Goal: Task Accomplishment & Management: Use online tool/utility

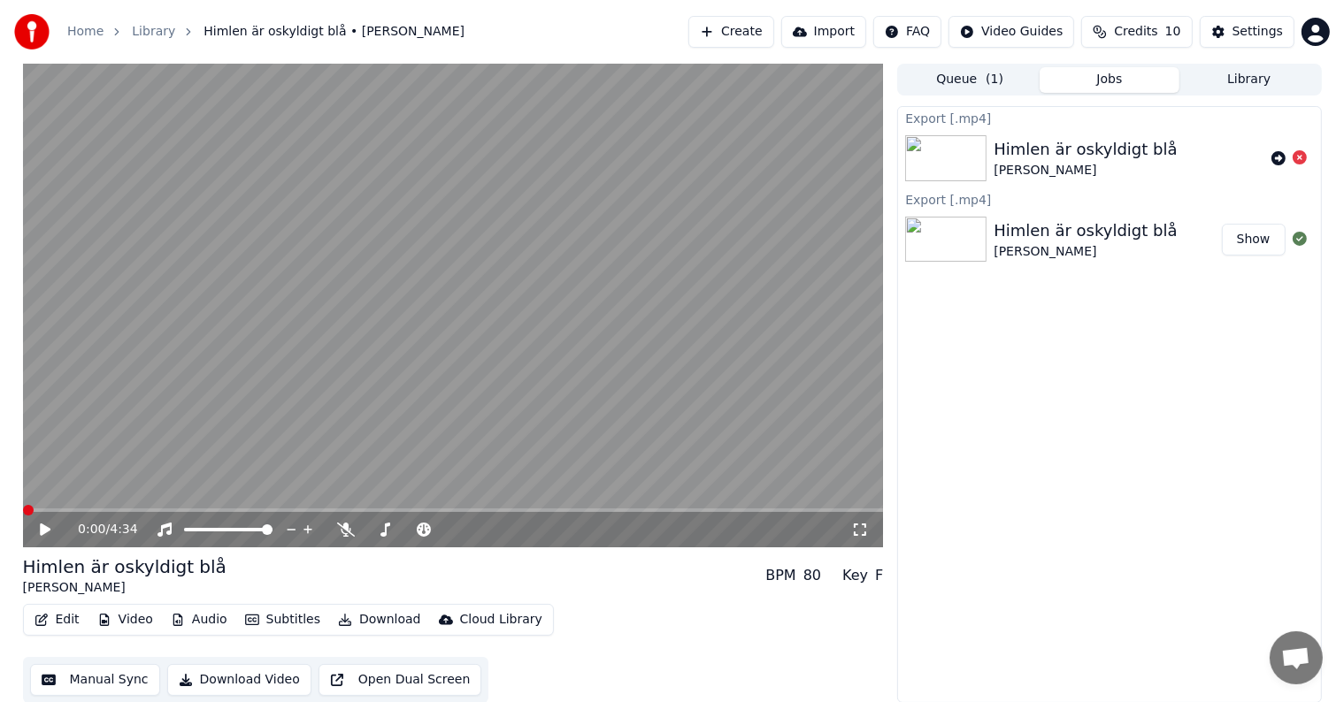
click at [23, 505] on span at bounding box center [28, 510] width 11 height 11
click at [342, 529] on icon at bounding box center [346, 530] width 18 height 14
click at [43, 530] on icon at bounding box center [45, 530] width 11 height 12
click at [389, 528] on icon at bounding box center [385, 530] width 18 height 14
click at [432, 529] on span at bounding box center [435, 530] width 11 height 11
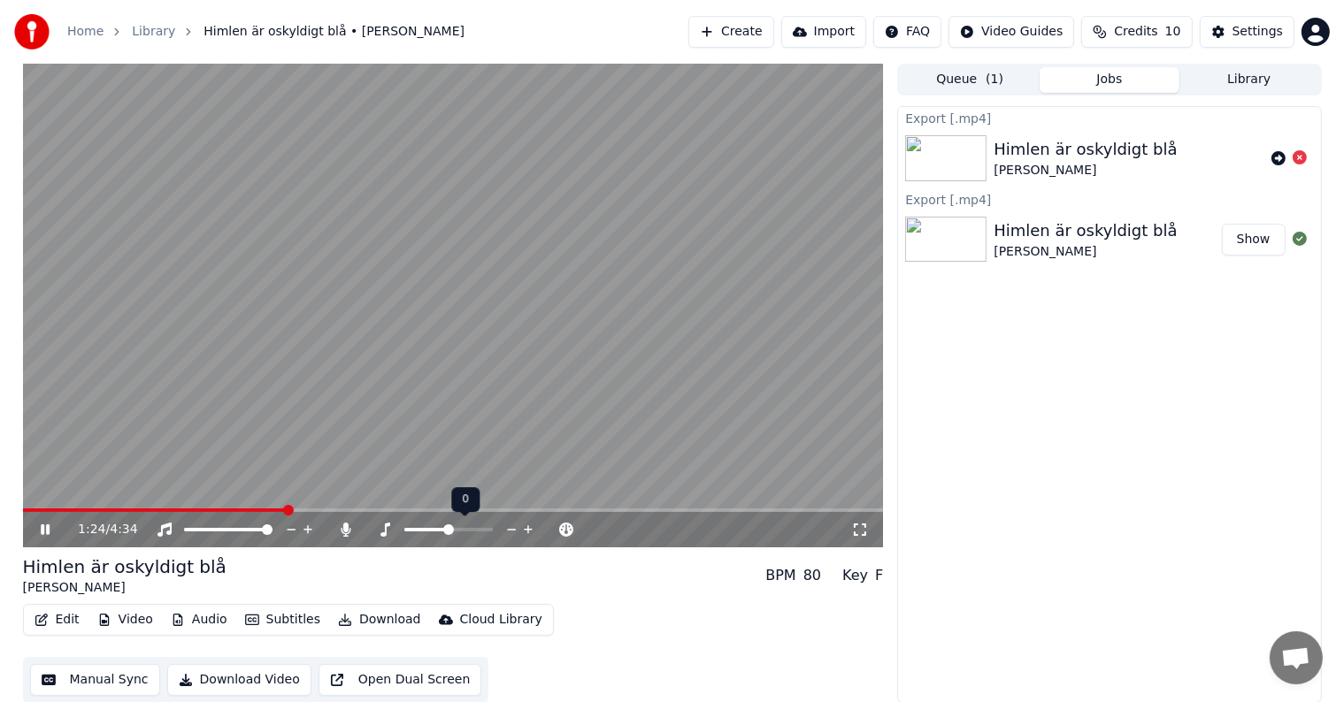
click at [449, 526] on span at bounding box center [448, 530] width 11 height 11
click at [29, 515] on span at bounding box center [33, 510] width 11 height 11
click at [41, 531] on icon at bounding box center [45, 530] width 9 height 11
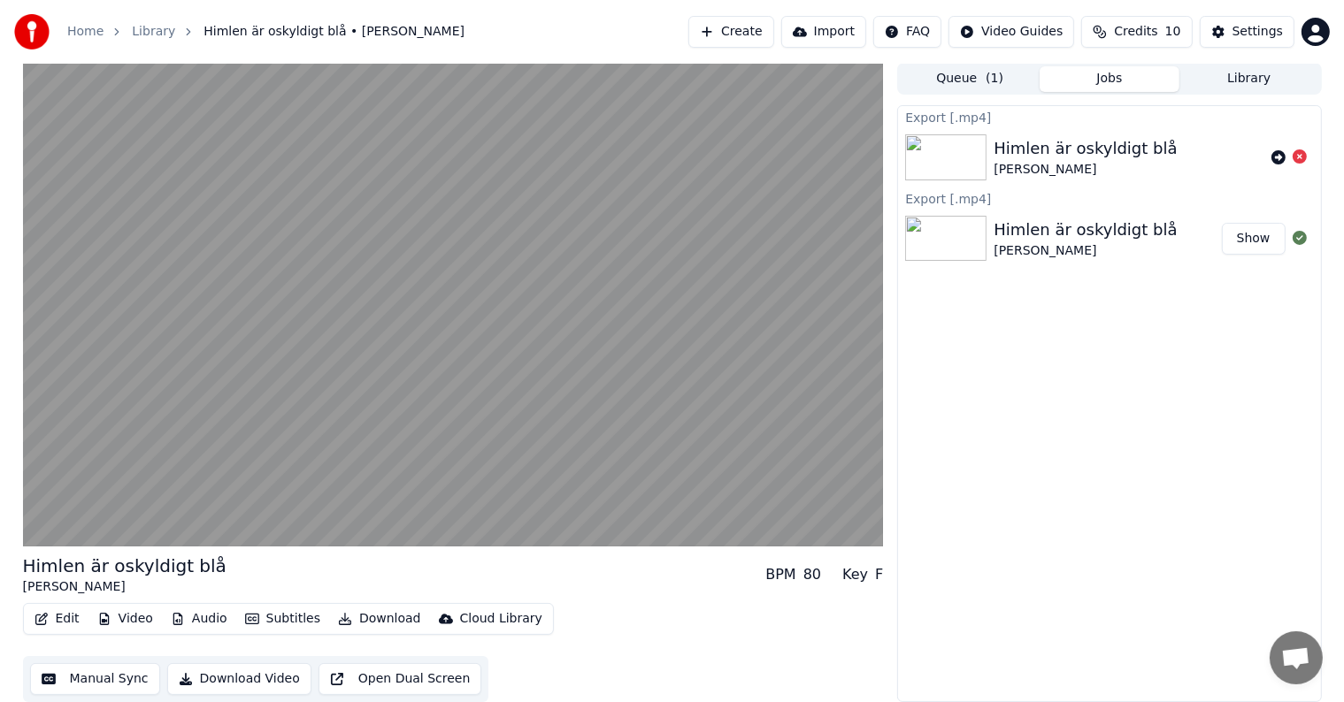
click at [460, 624] on div "Cloud Library" at bounding box center [501, 619] width 82 height 18
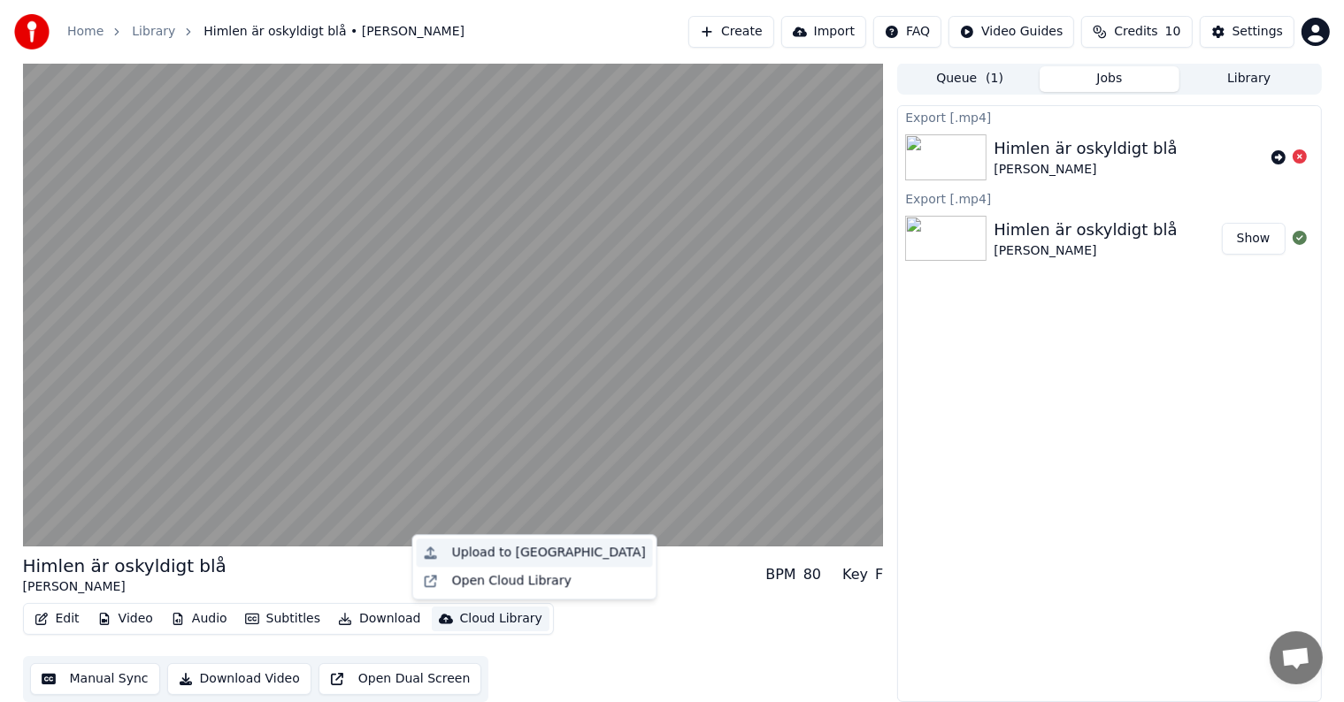
click at [472, 551] on div "Upload to [GEOGRAPHIC_DATA]" at bounding box center [549, 553] width 194 height 18
